Goal: Find specific page/section: Find specific page/section

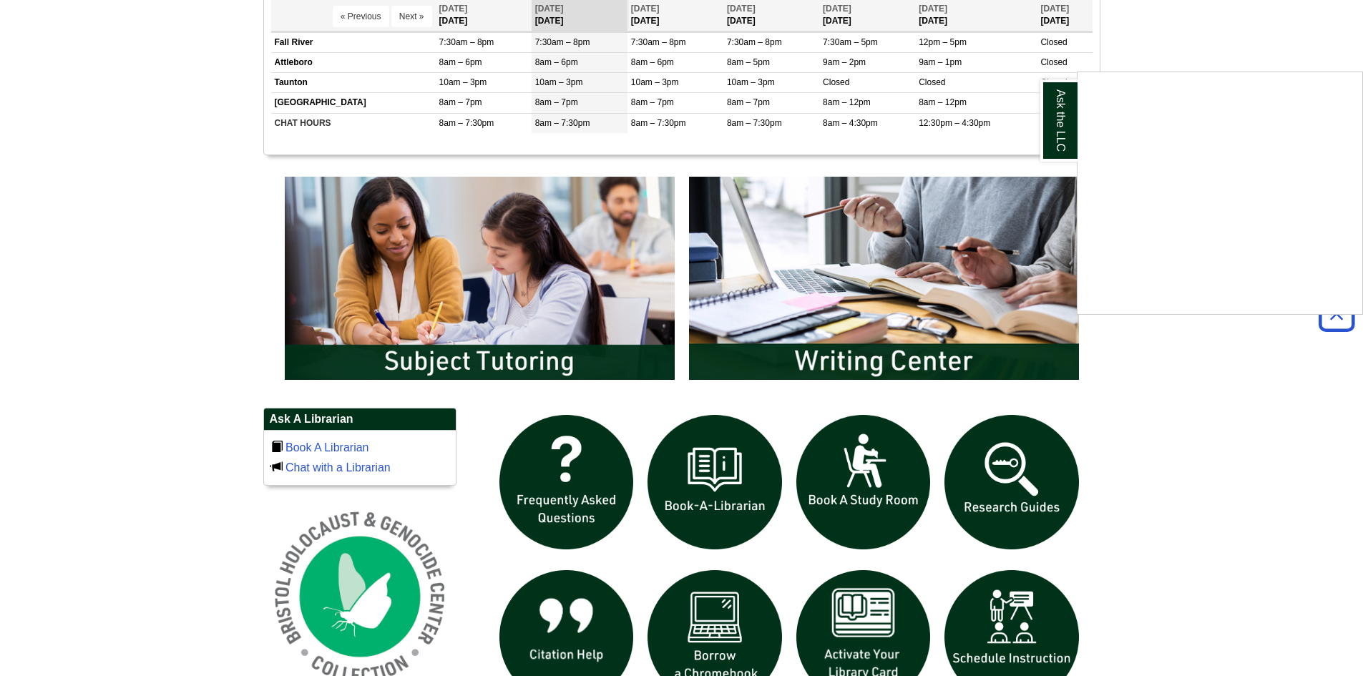
scroll to position [644, 0]
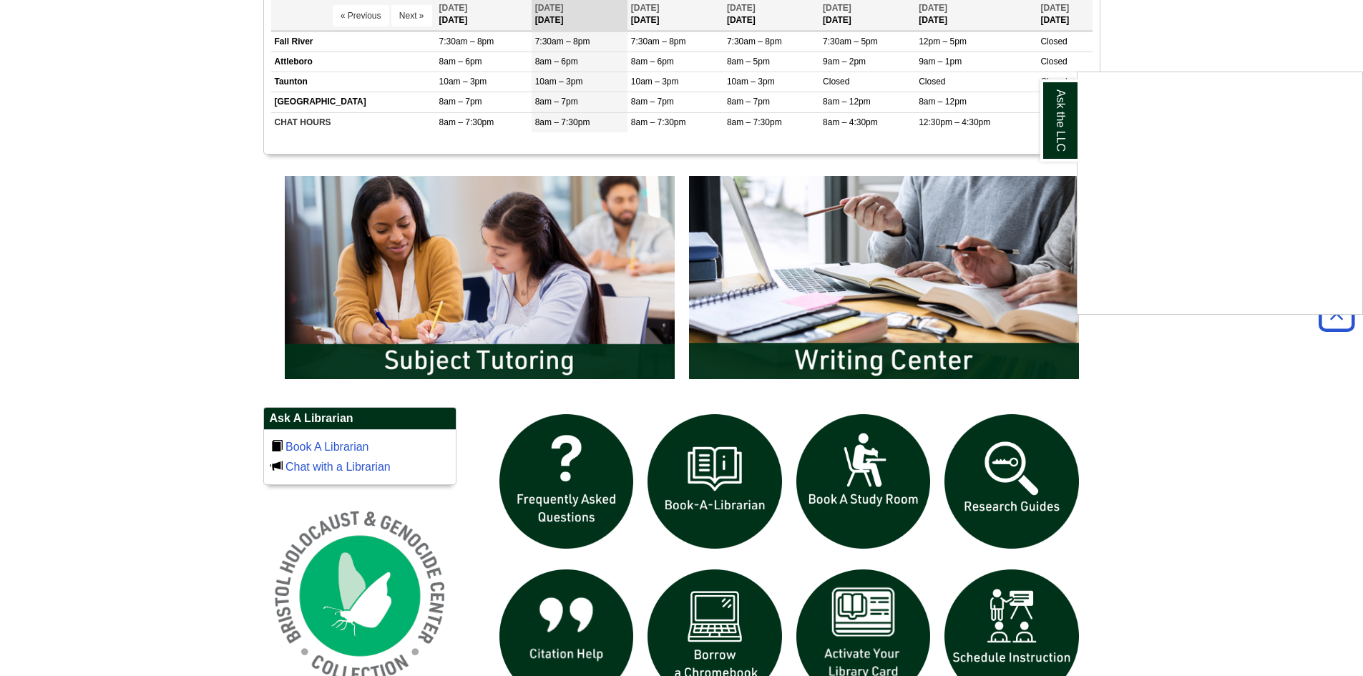
click at [889, 296] on div "Ask the LLC" at bounding box center [681, 338] width 1363 height 676
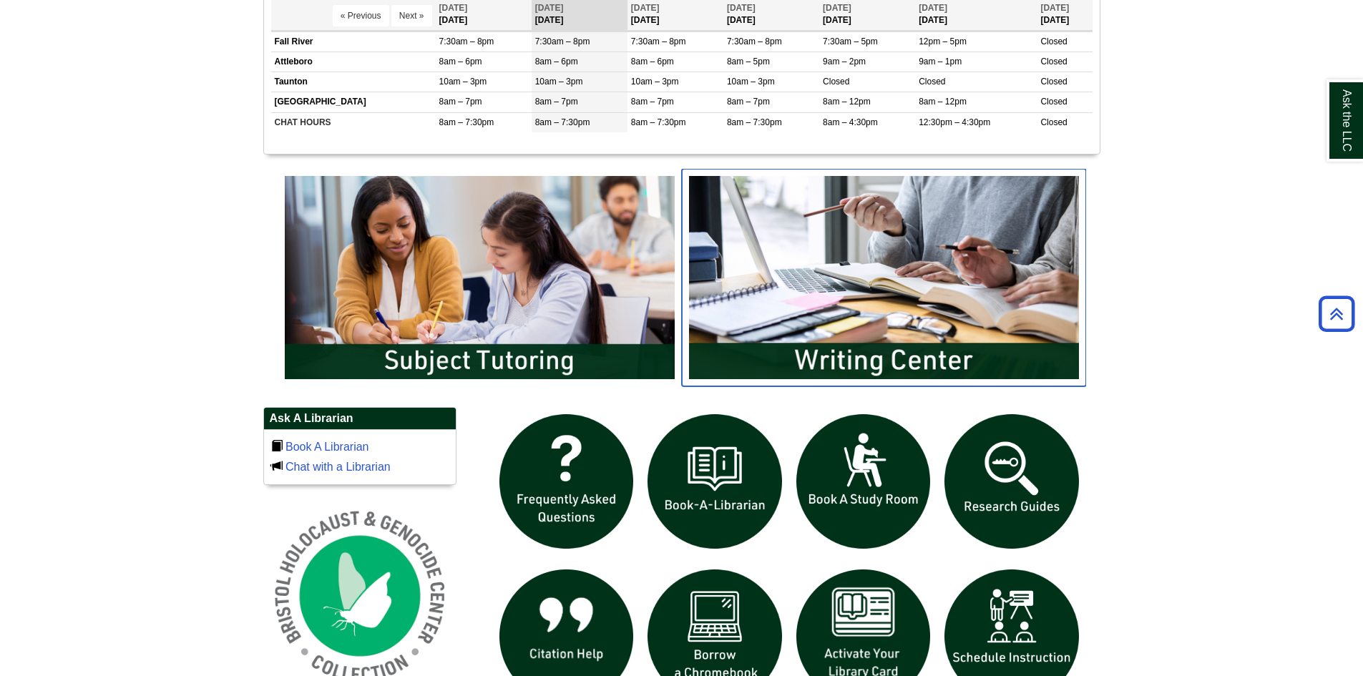
click at [888, 296] on img "slideshow" at bounding box center [884, 277] width 404 height 217
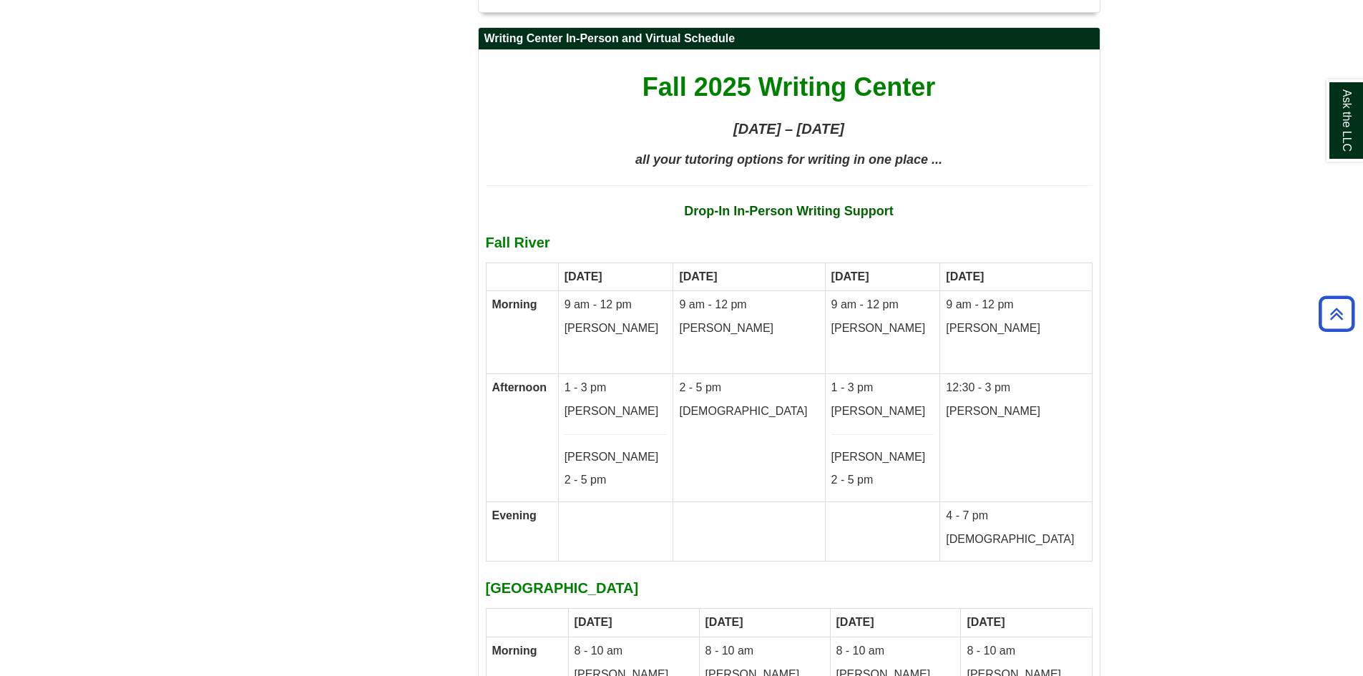
scroll to position [7392, 0]
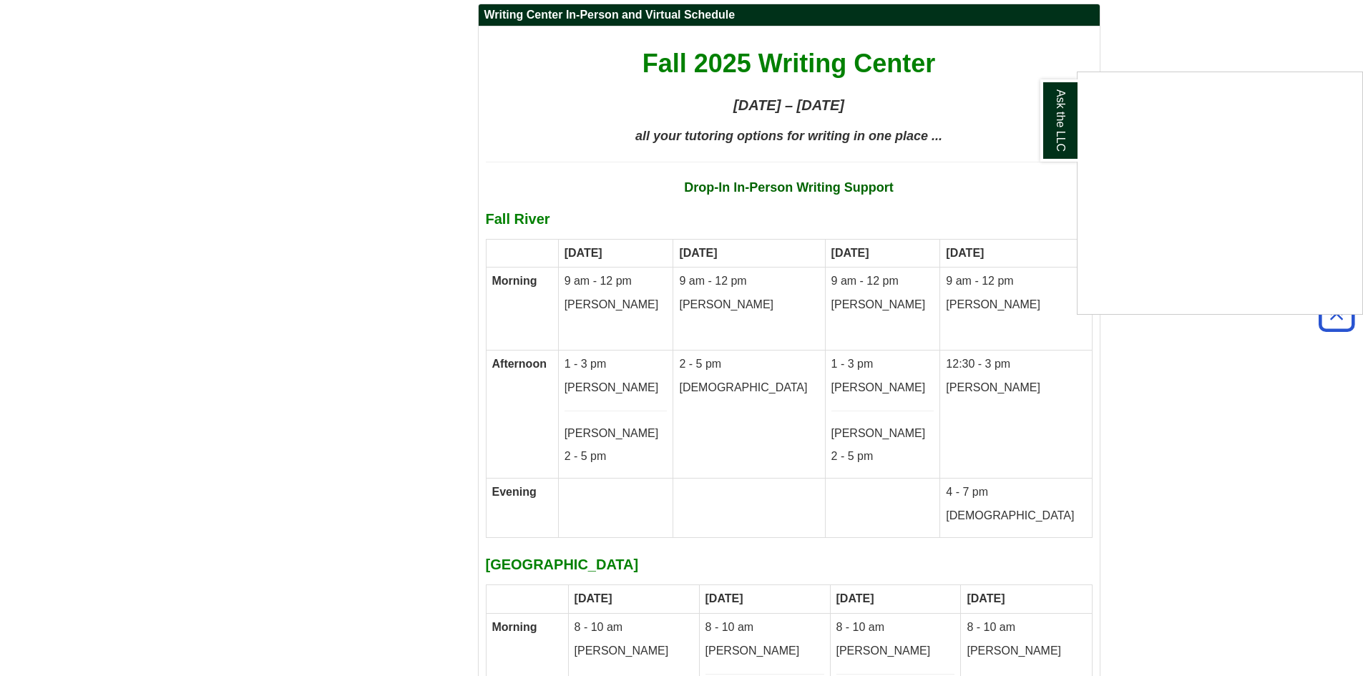
click at [1210, 386] on div "Ask the LLC" at bounding box center [681, 338] width 1363 height 676
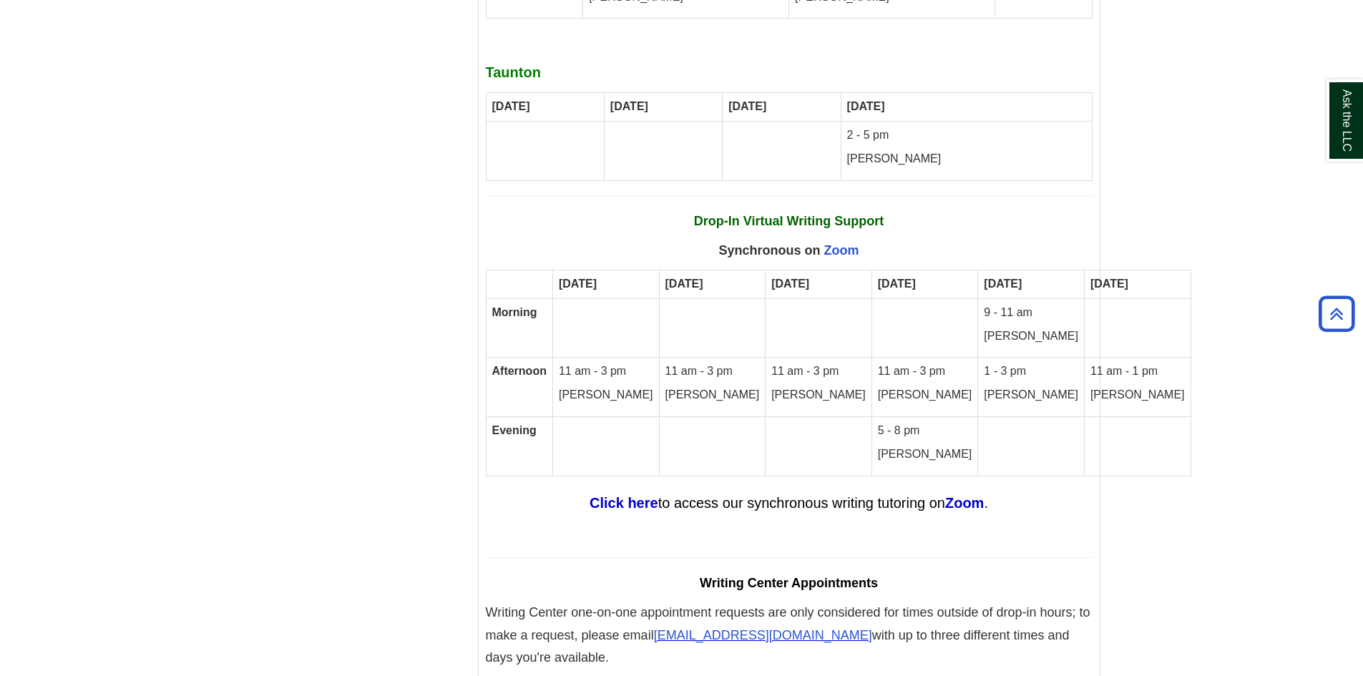
scroll to position [8322, 0]
